Goal: Navigation & Orientation: Find specific page/section

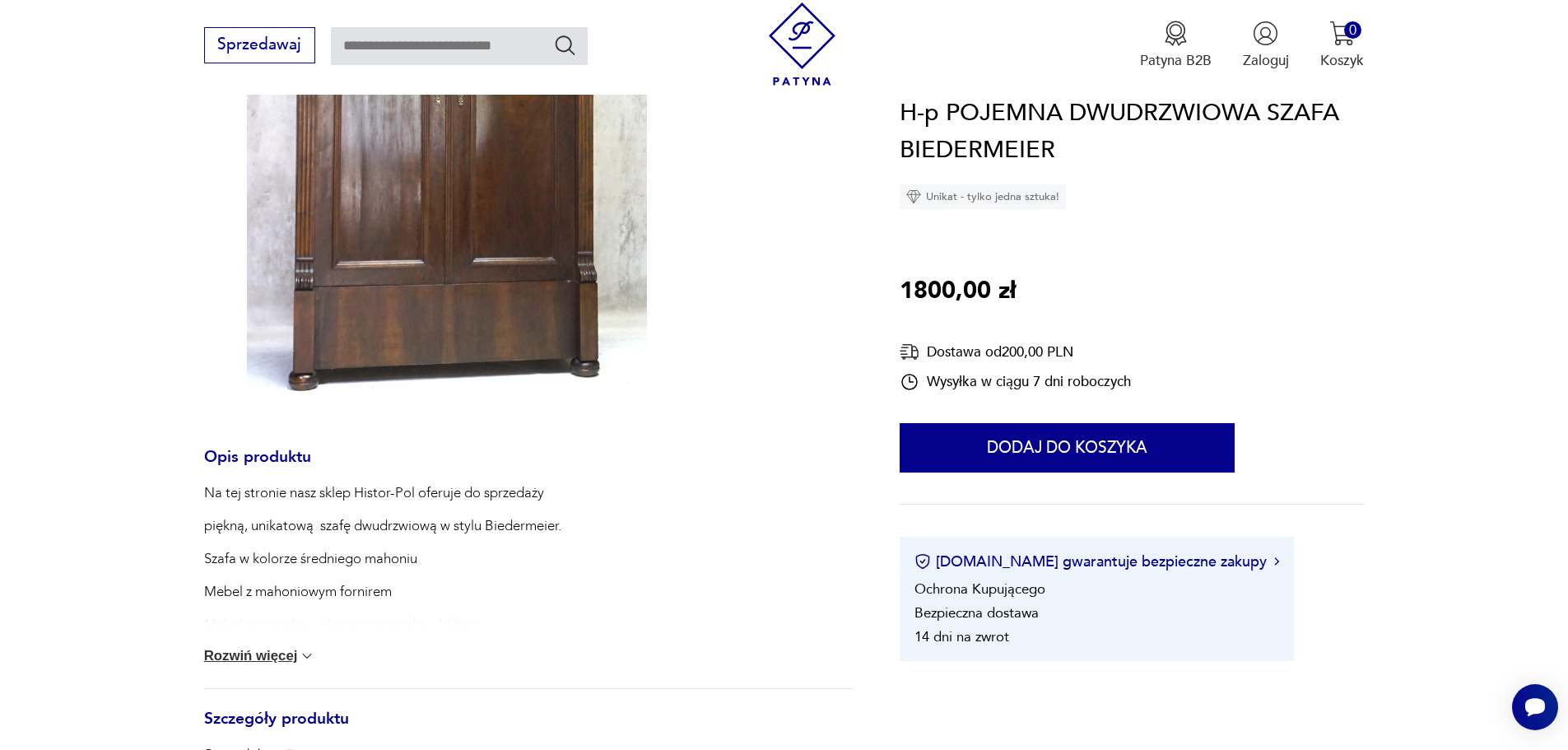
scroll to position [329, 0]
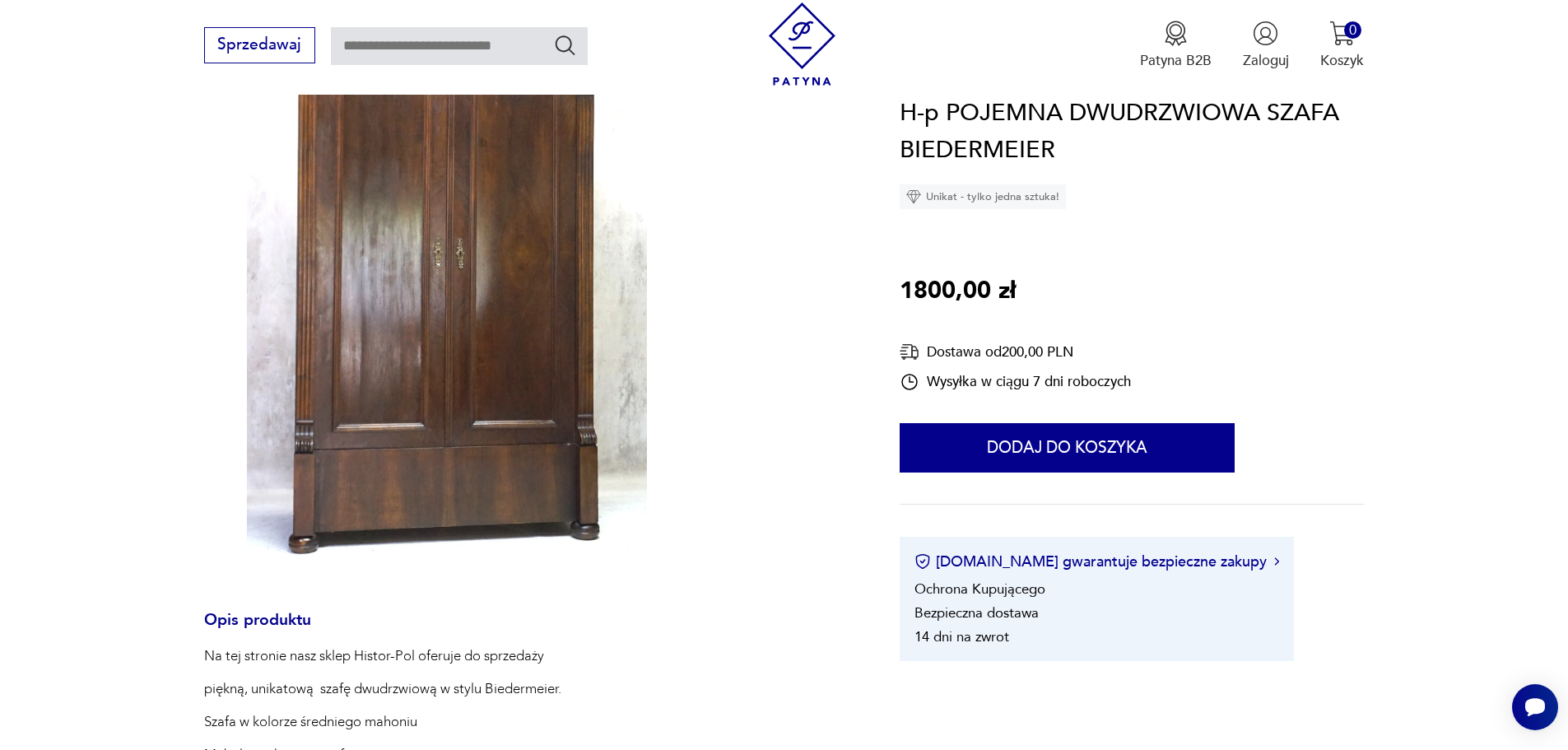
click at [469, 332] on img at bounding box center [447, 271] width 485 height 600
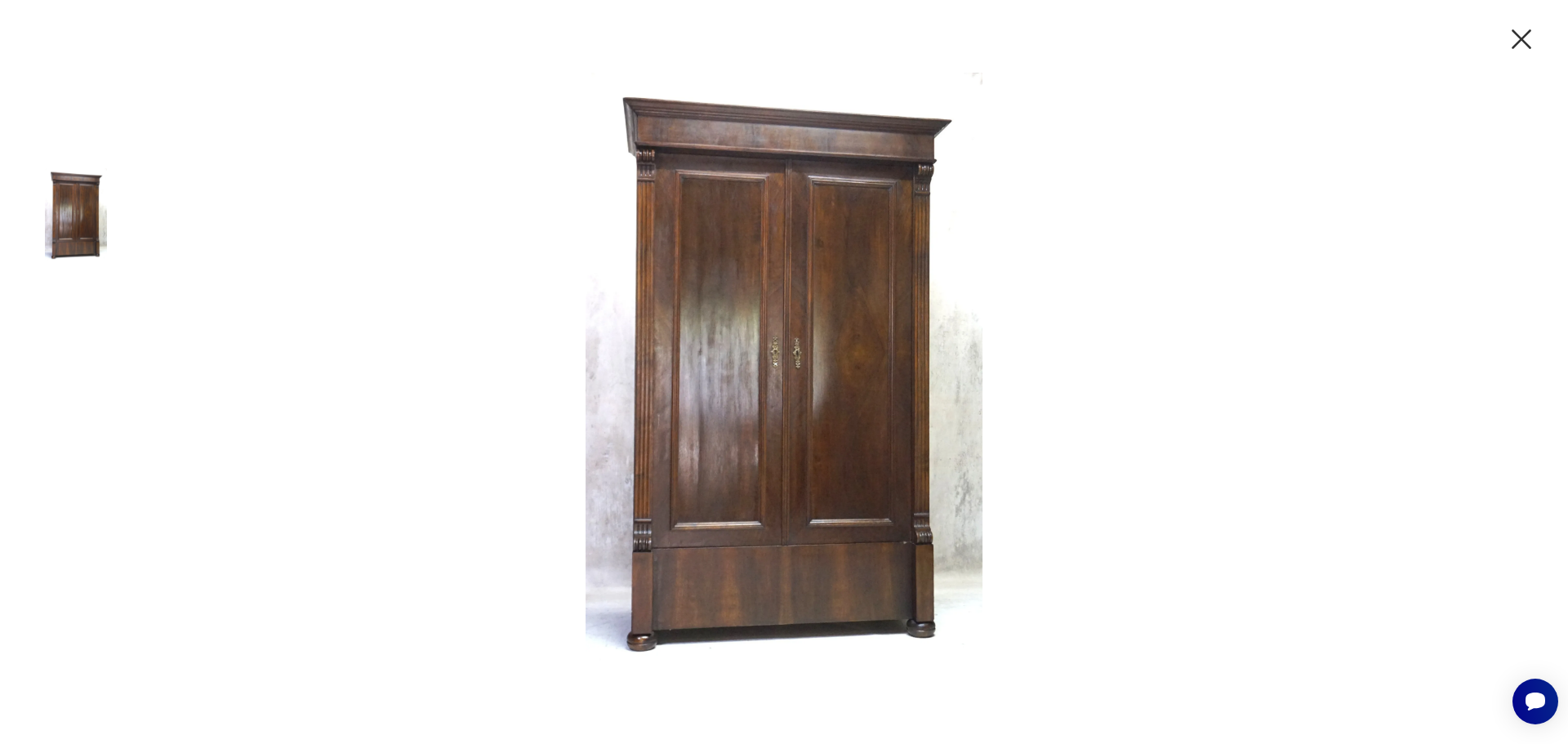
click at [1519, 34] on icon "button" at bounding box center [1522, 39] width 35 height 35
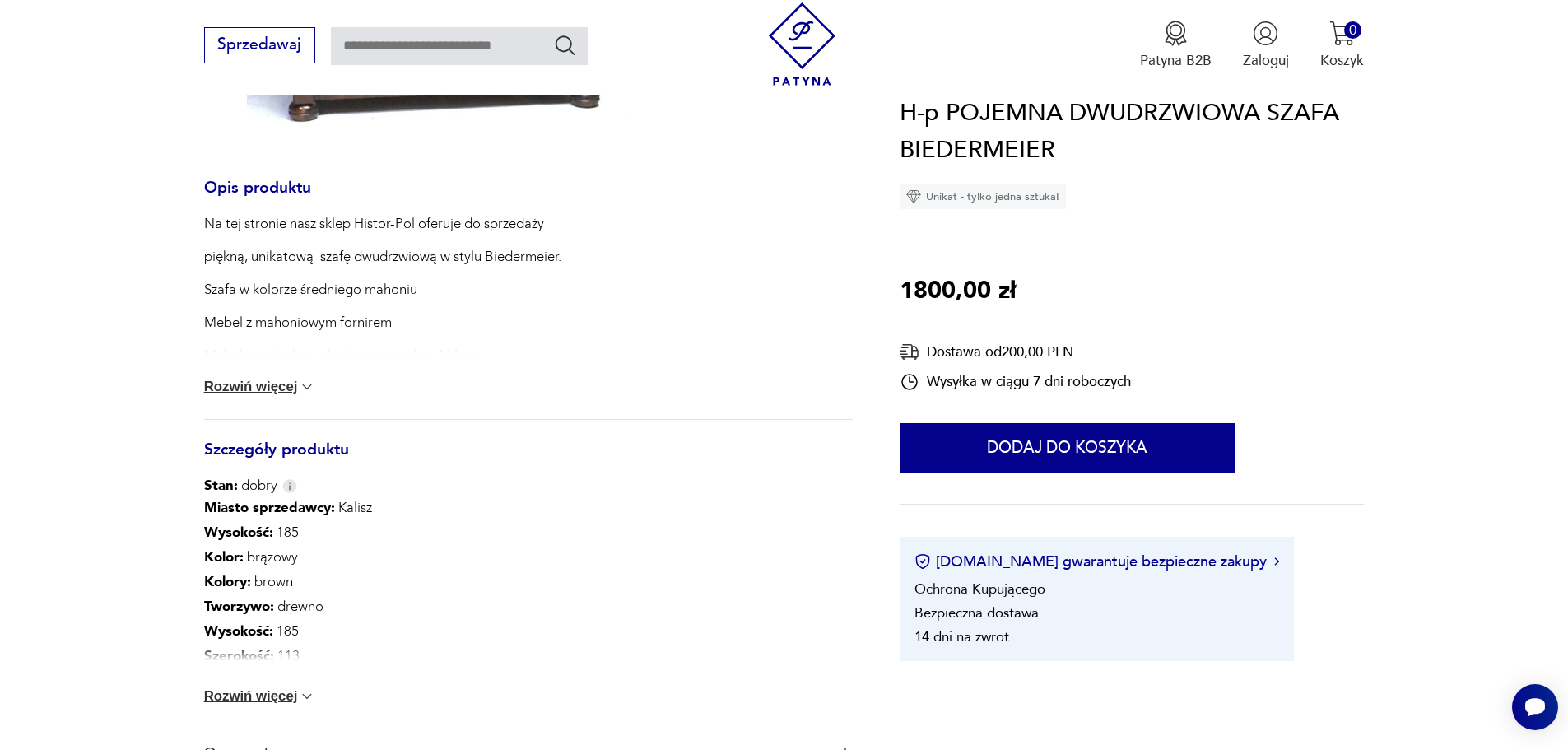
scroll to position [987, 0]
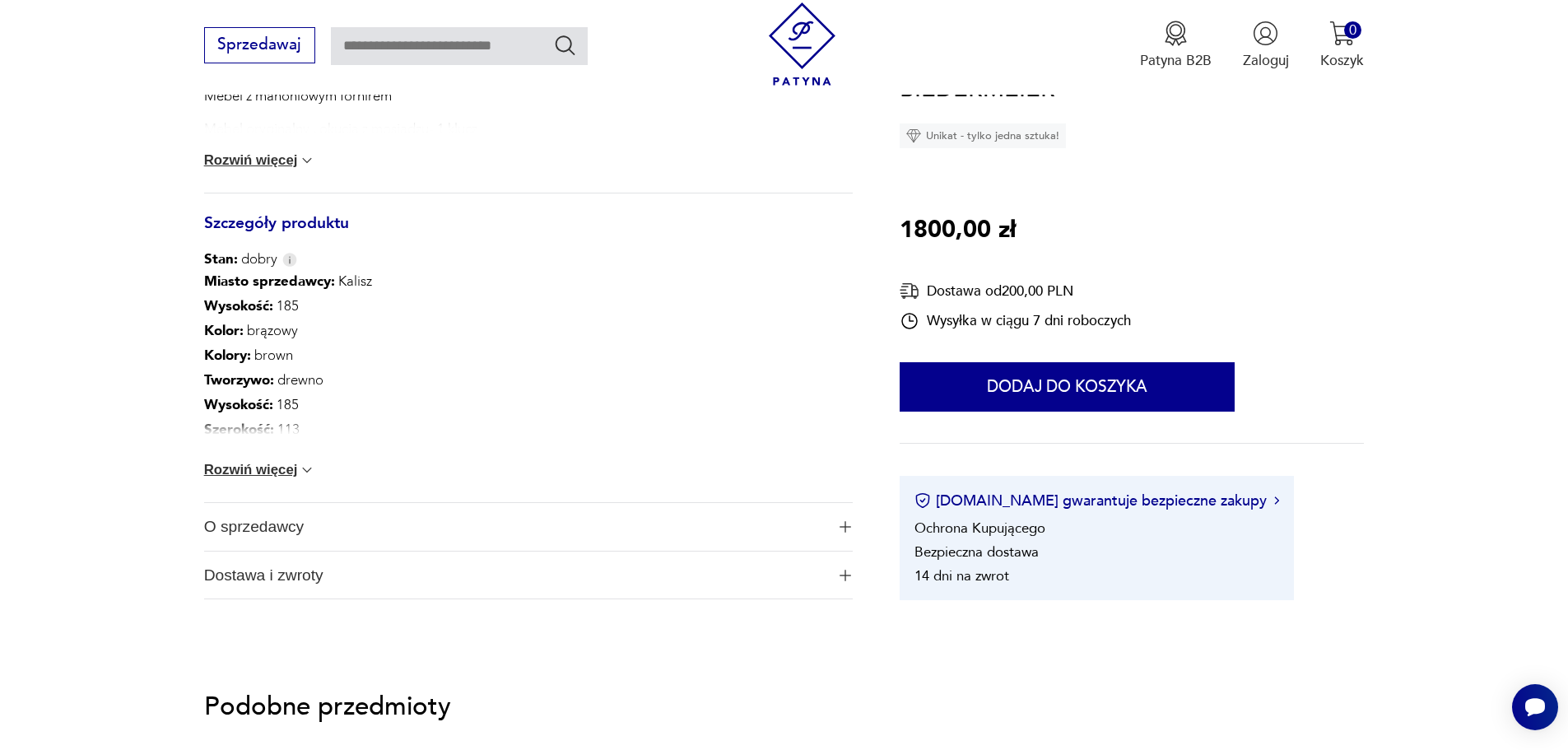
click at [310, 466] on img at bounding box center [307, 470] width 16 height 16
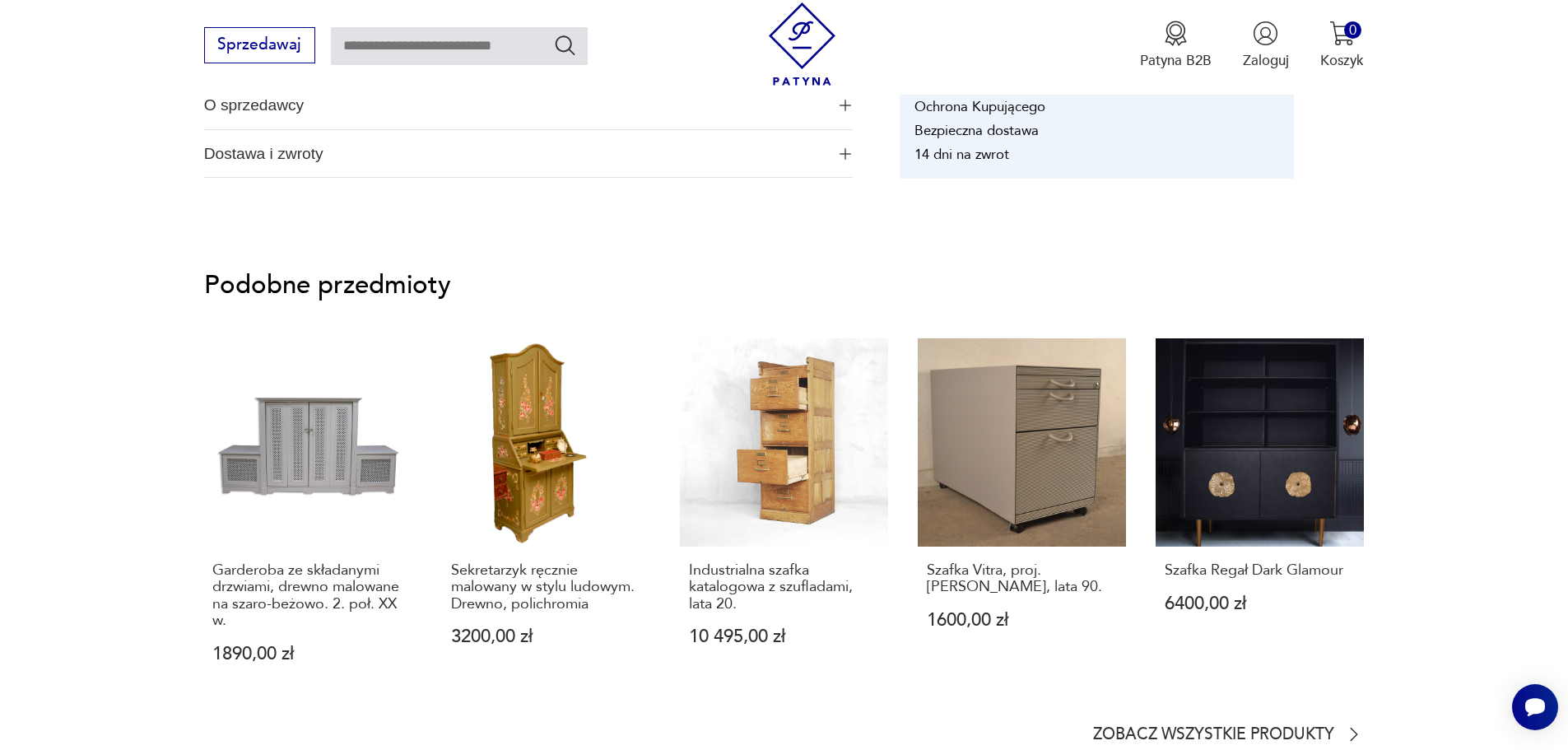
scroll to position [1563, 0]
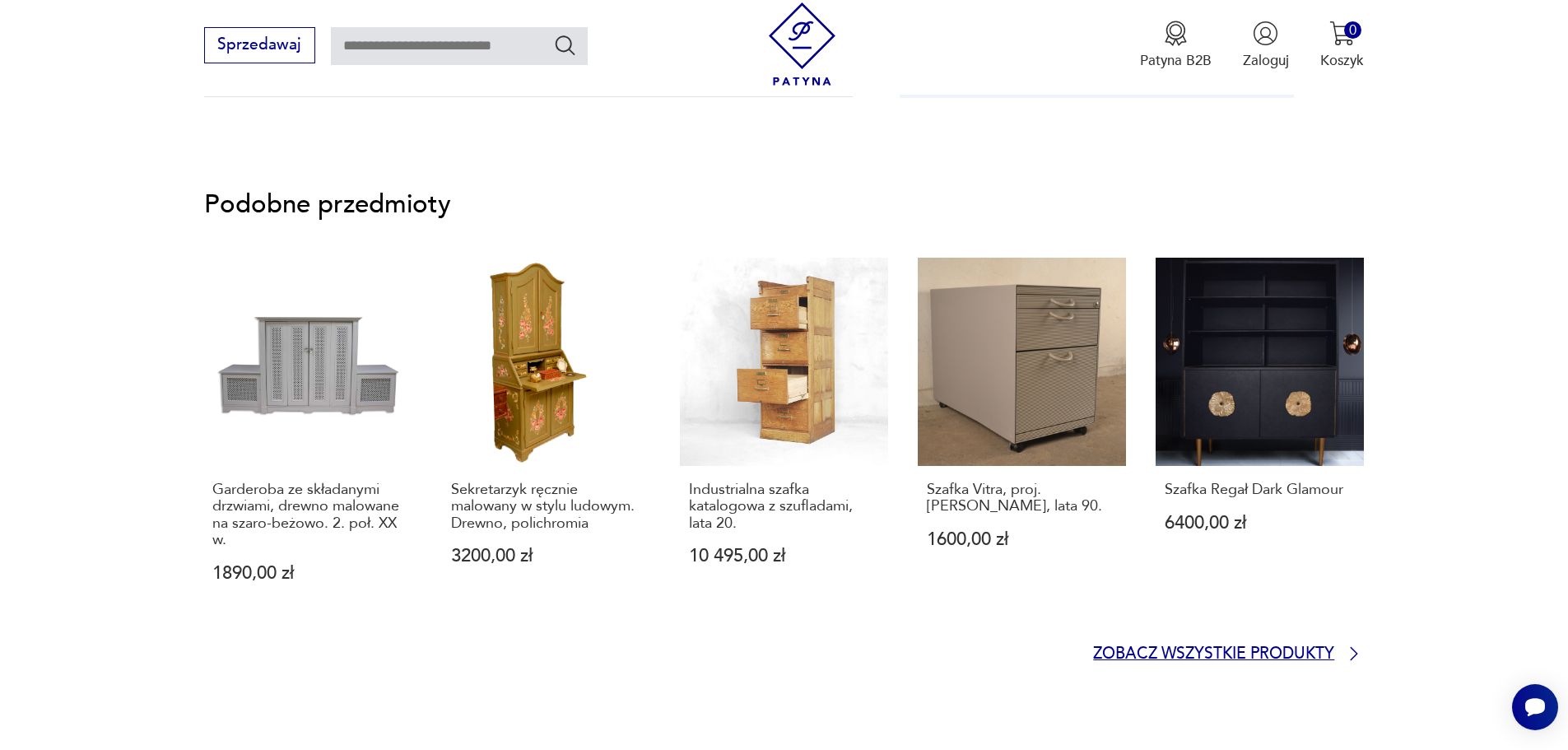
click at [1347, 653] on icon at bounding box center [1354, 654] width 20 height 20
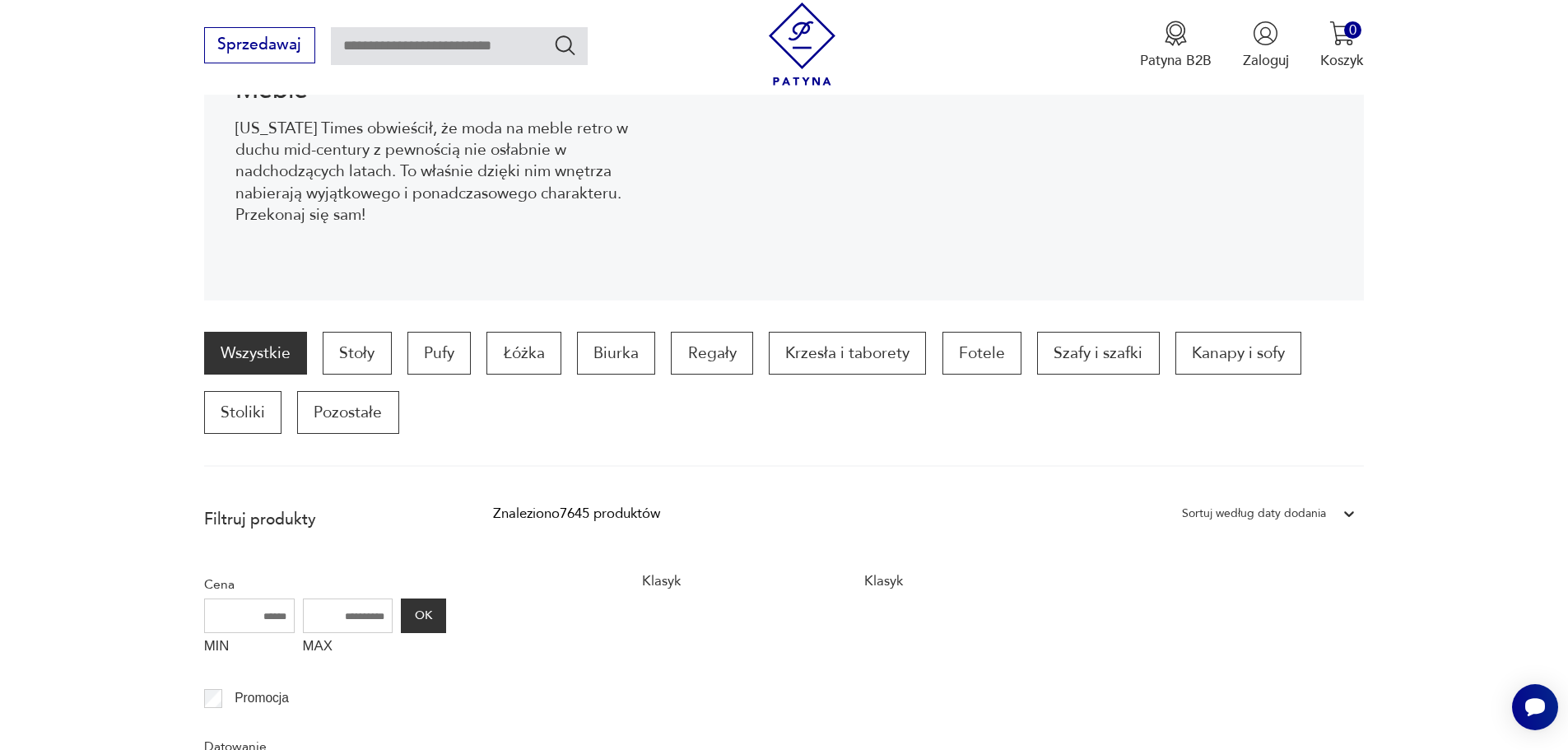
scroll to position [300, 0]
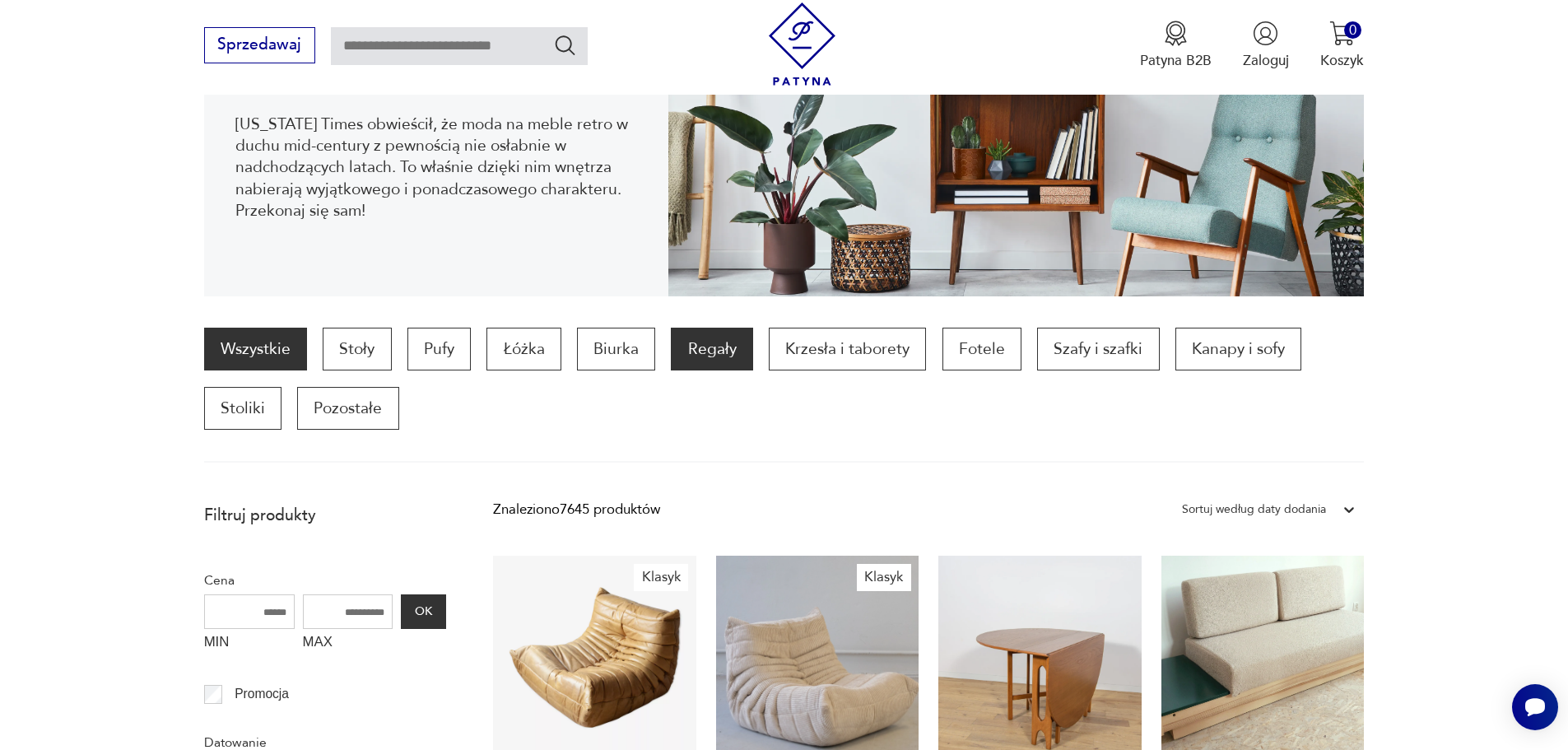
click at [697, 351] on p "Regały" at bounding box center [711, 349] width 82 height 43
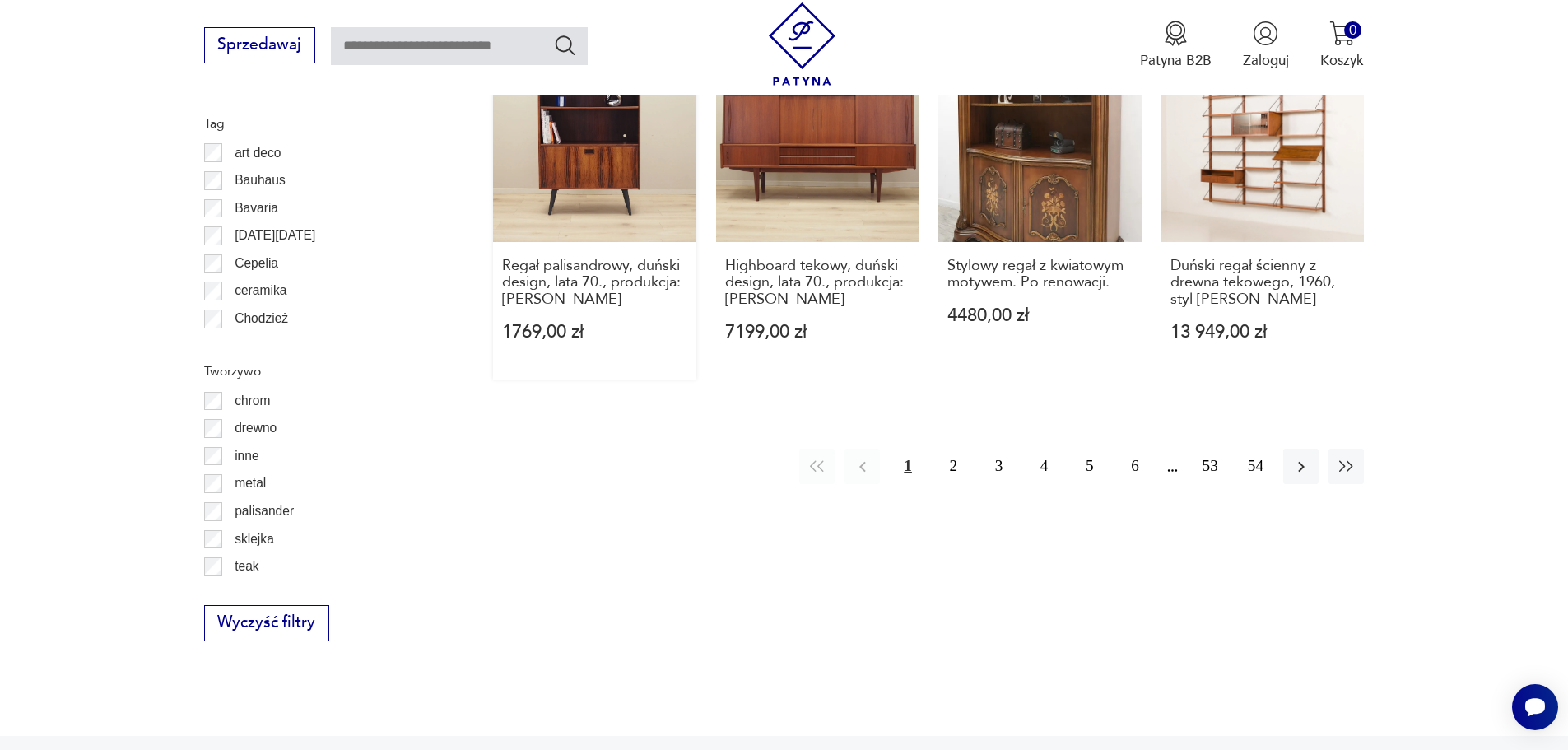
scroll to position [2112, 0]
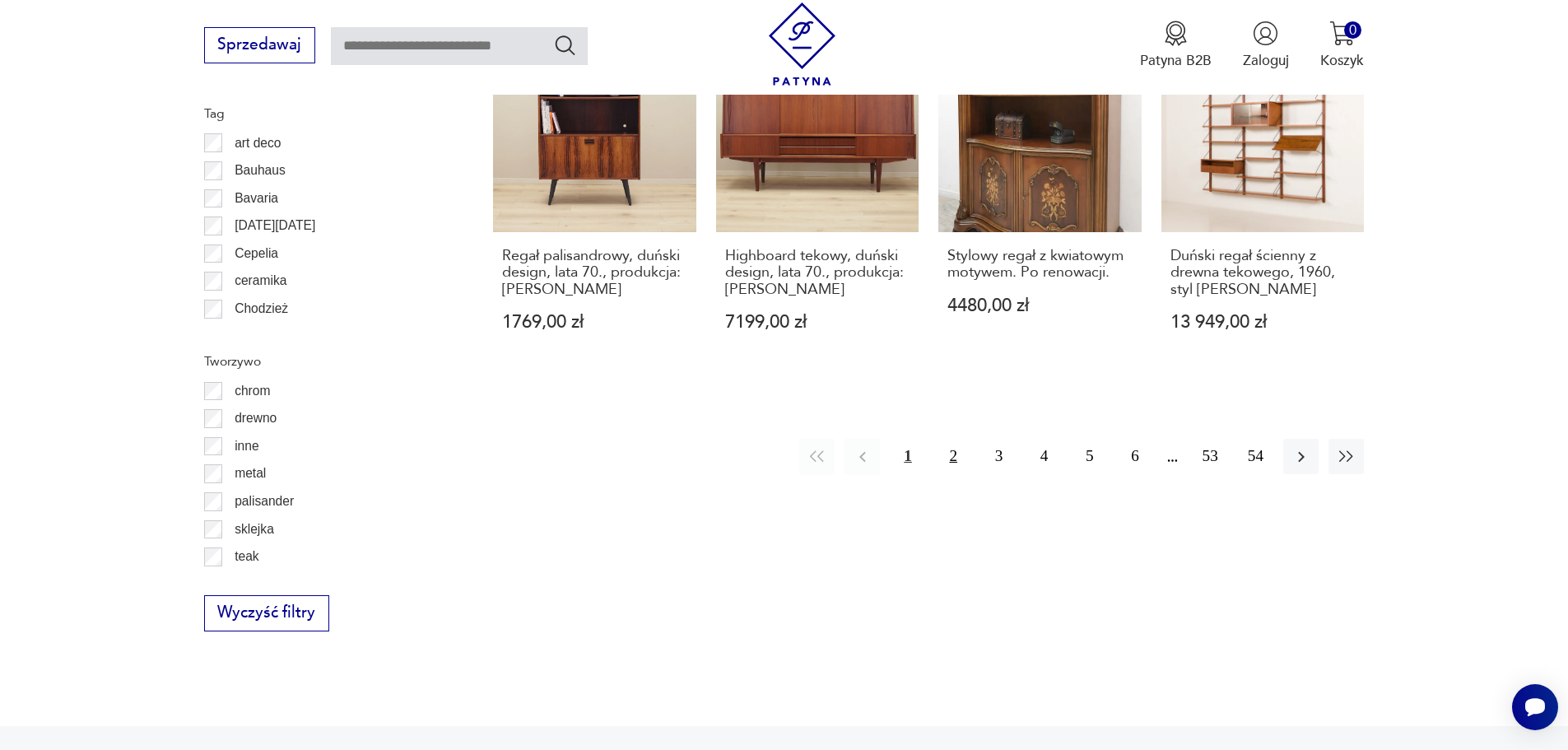
click at [960, 439] on button "2" at bounding box center [953, 456] width 36 height 36
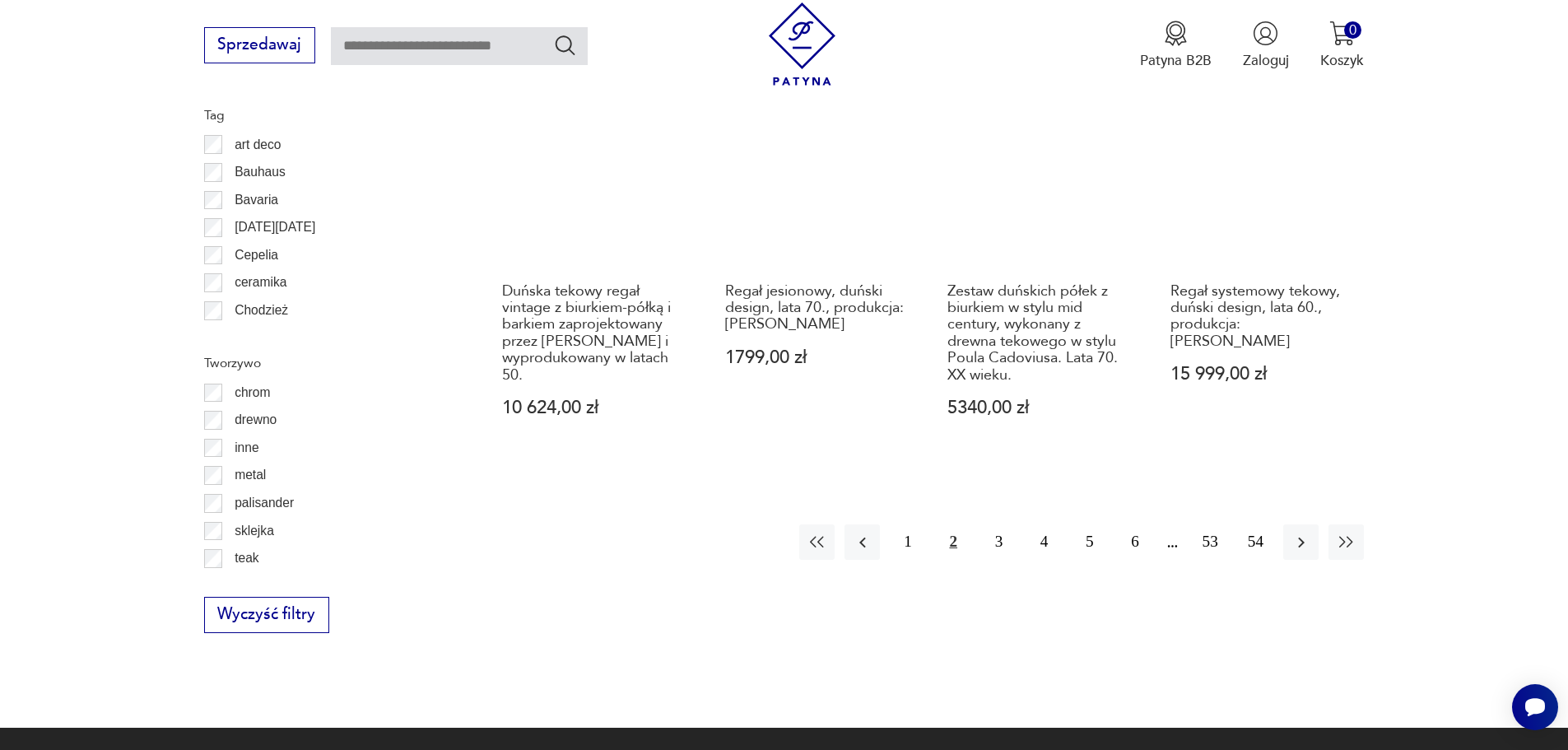
scroll to position [2112, 0]
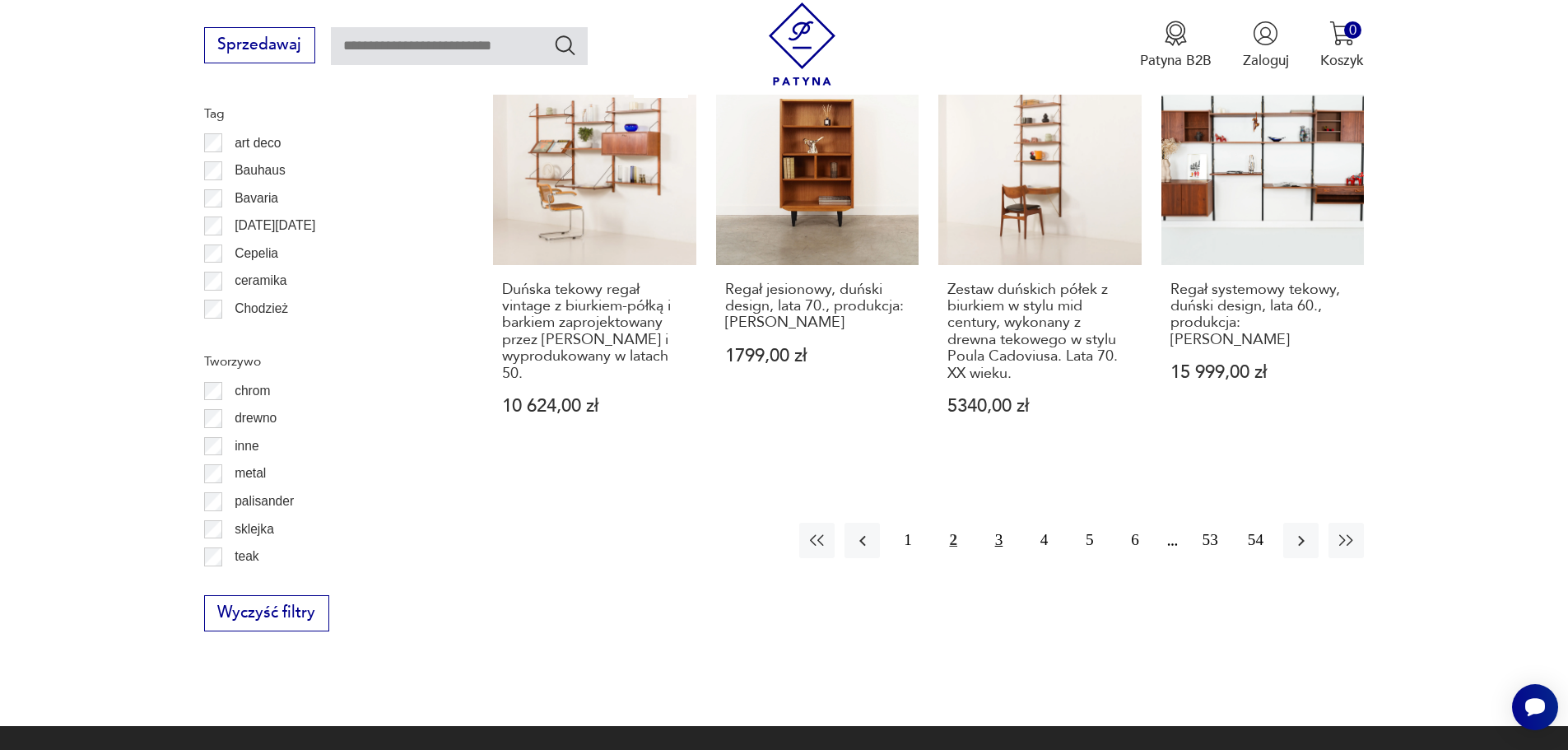
click at [1002, 523] on button "3" at bounding box center [998, 540] width 36 height 36
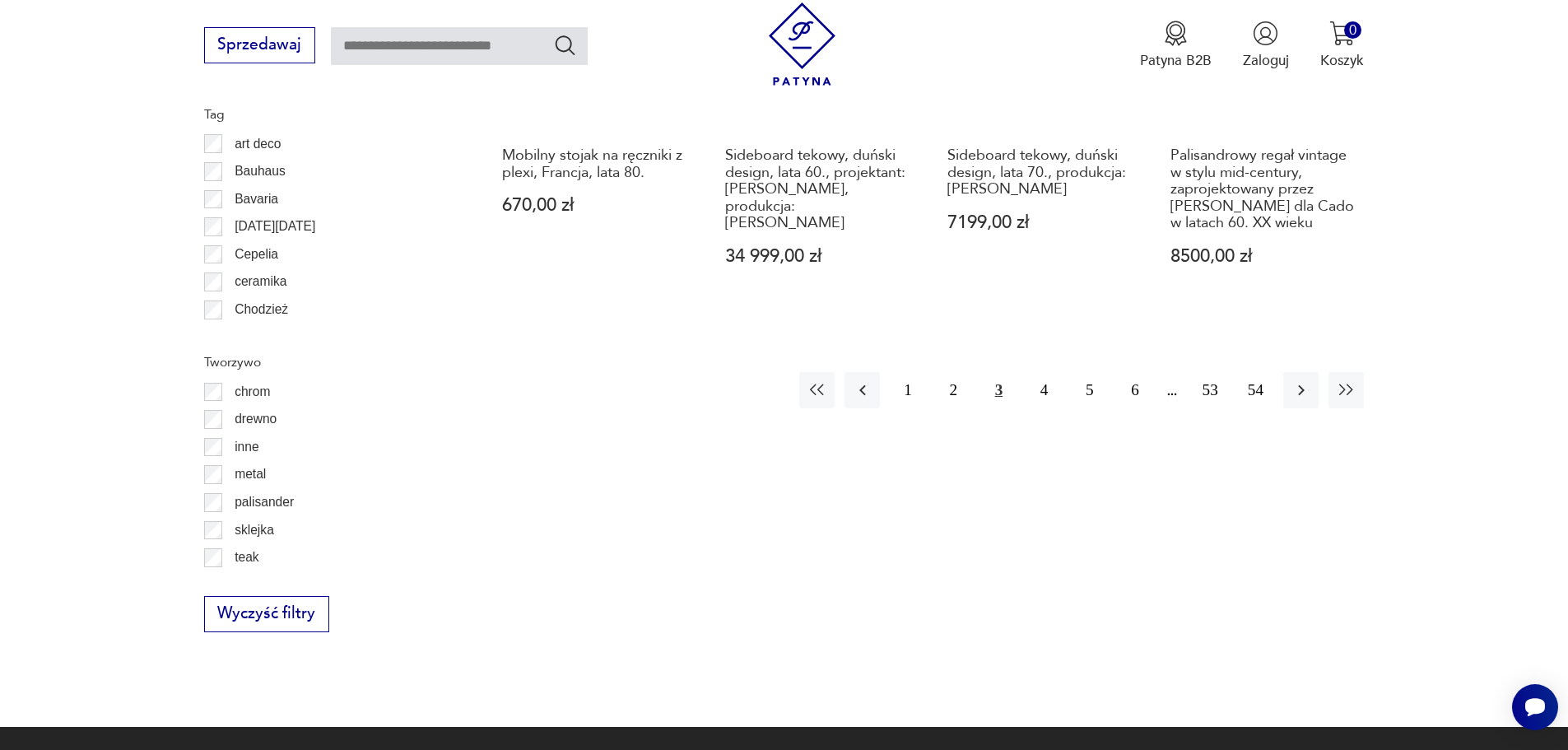
scroll to position [2112, 0]
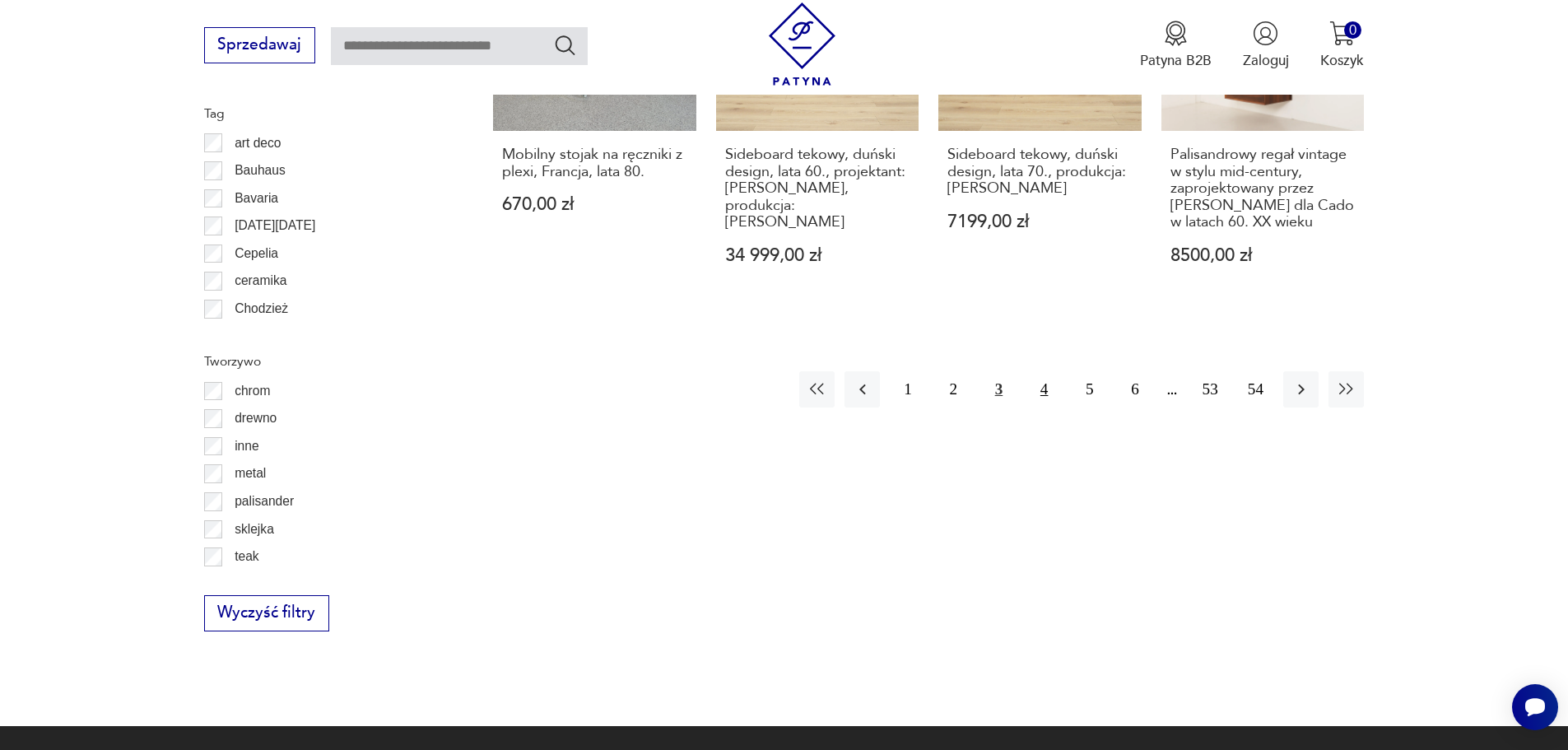
click at [1042, 377] on button "4" at bounding box center [1043, 388] width 36 height 36
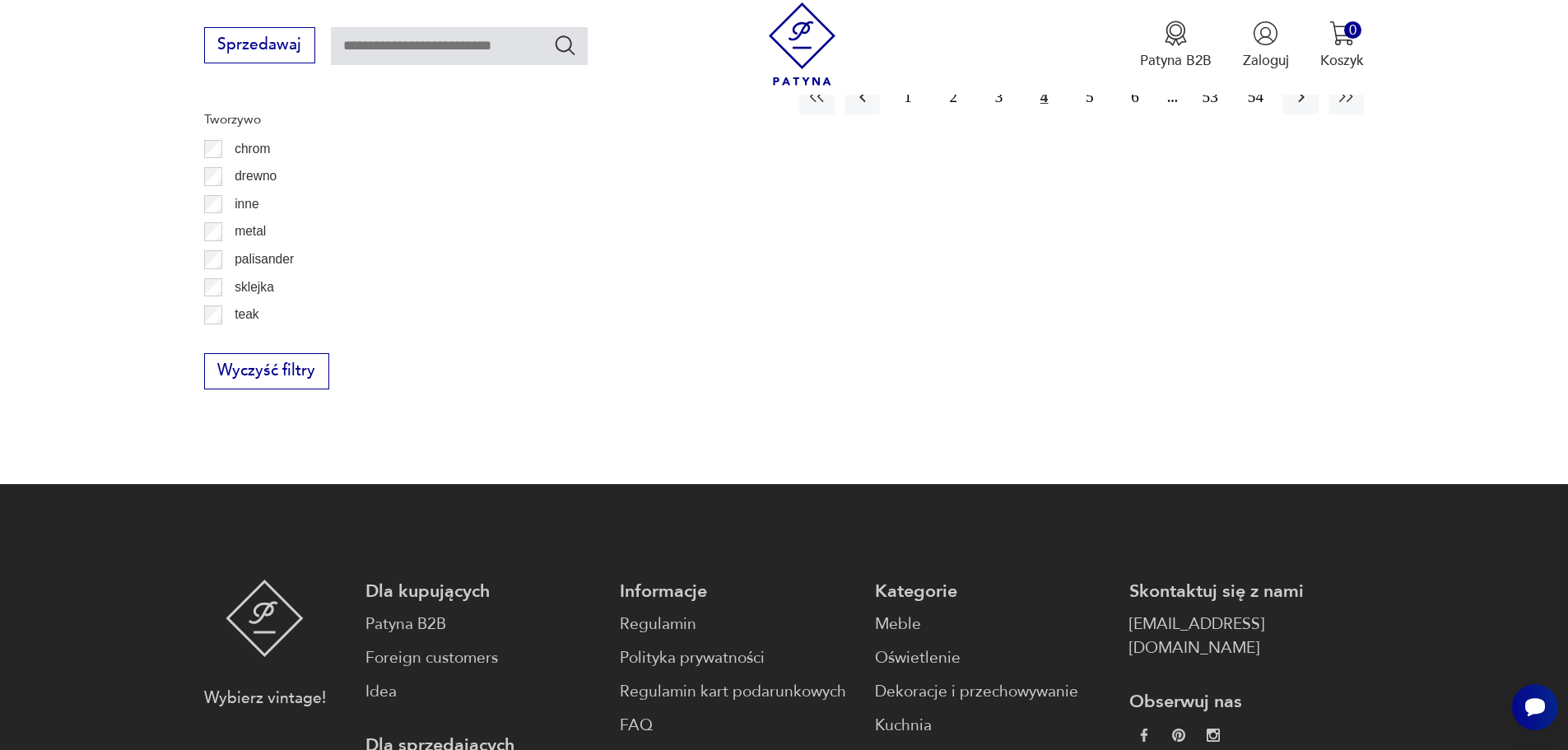
scroll to position [2358, 0]
